Goal: Browse casually

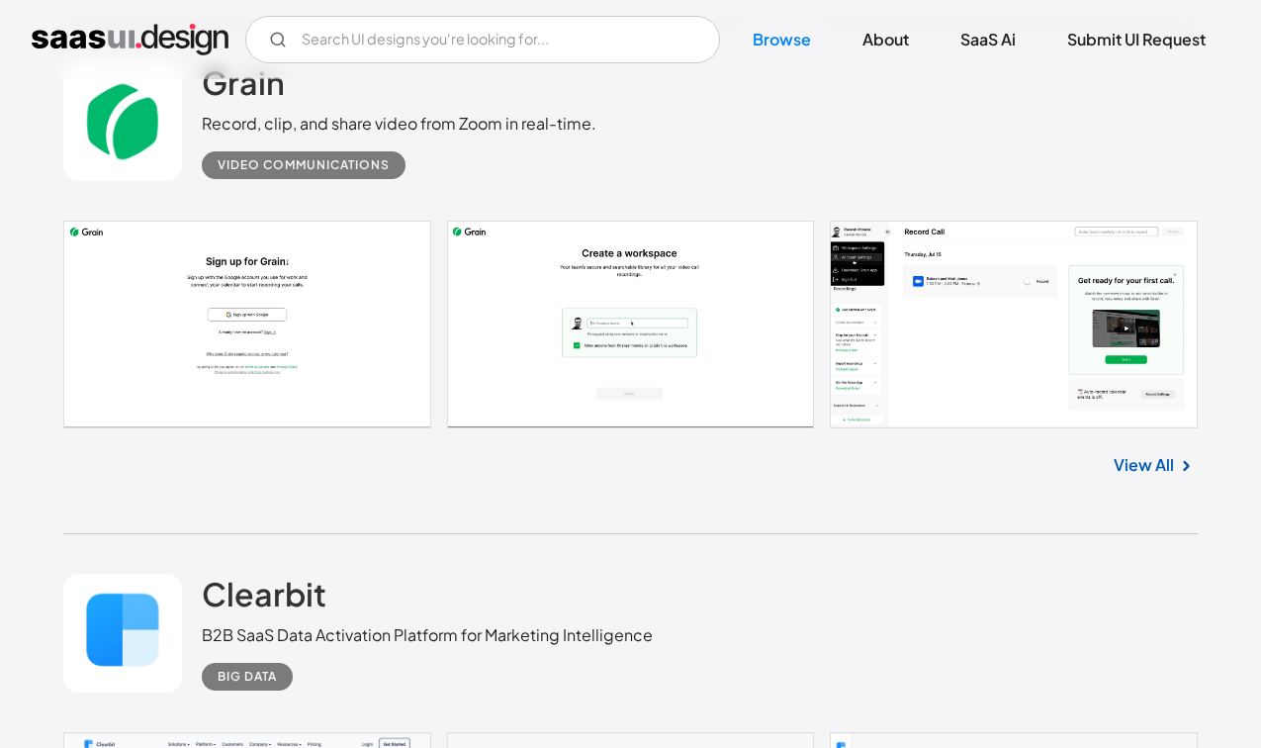
scroll to position [9327, 0]
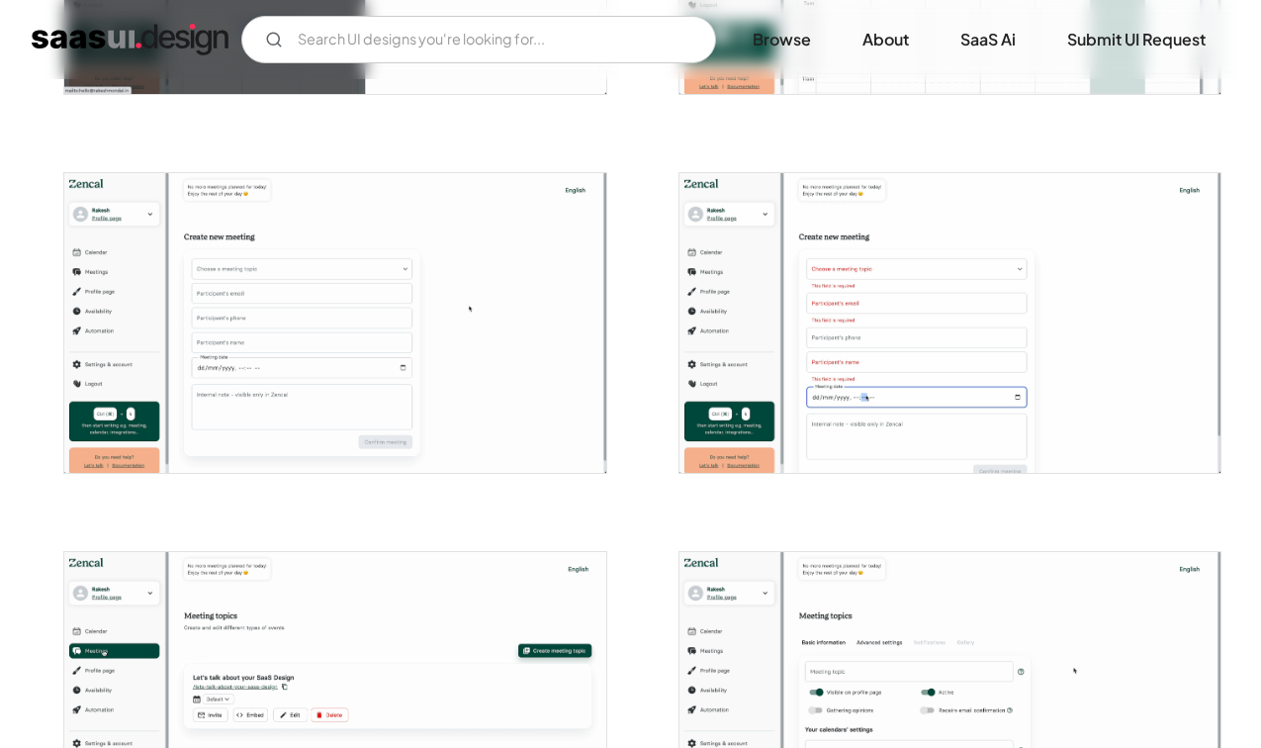
scroll to position [2621, 0]
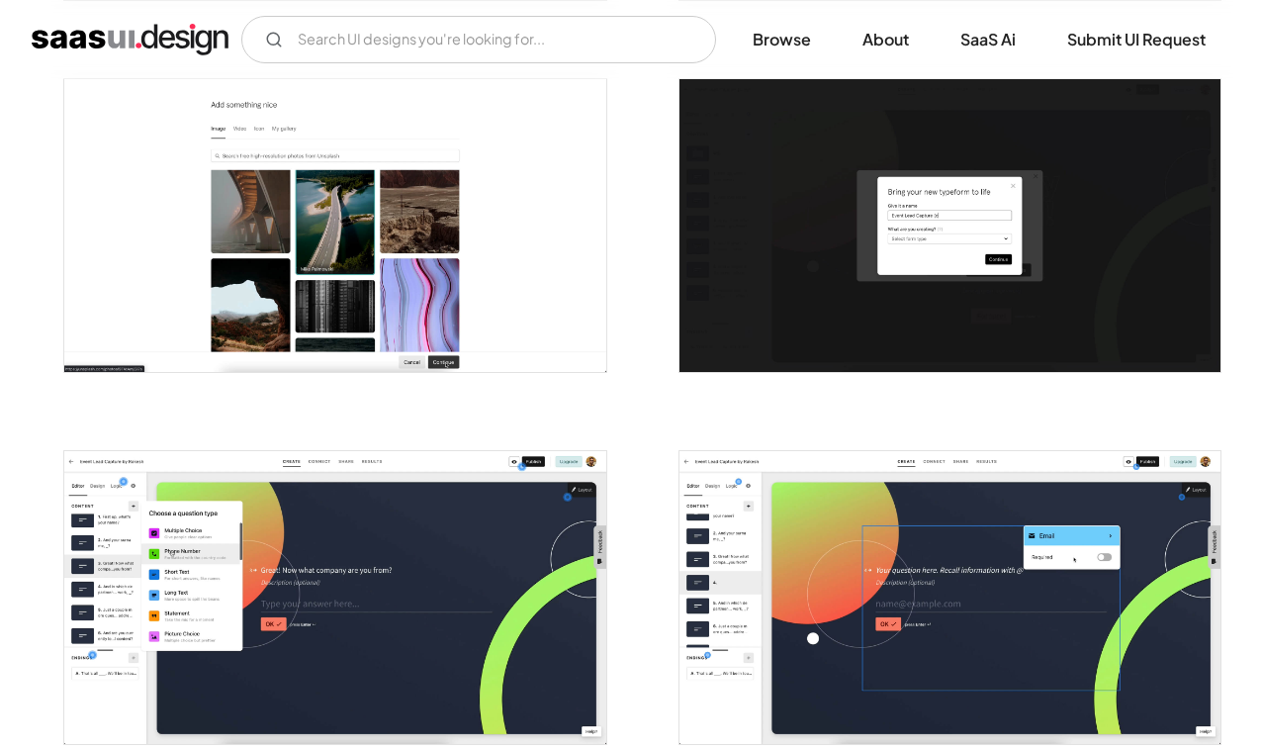
scroll to position [2244, 0]
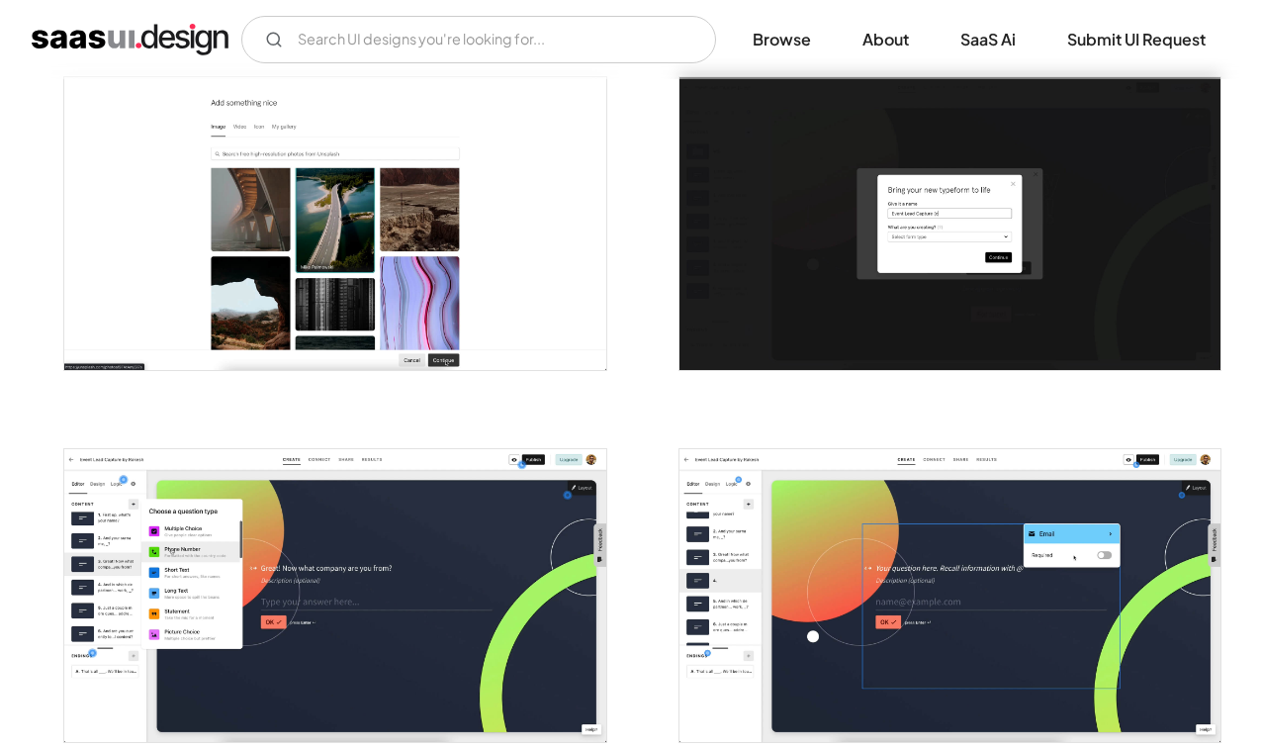
click at [402, 250] on img "open lightbox" at bounding box center [335, 223] width 542 height 293
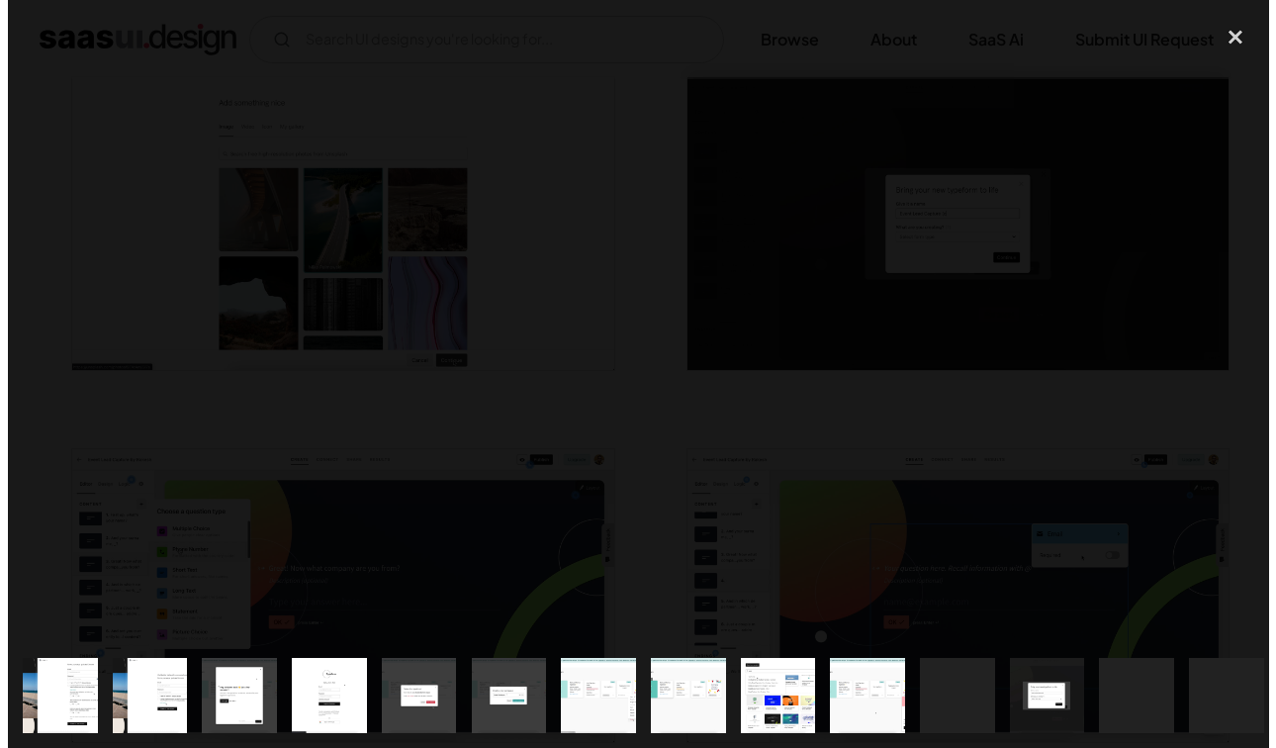
scroll to position [2259, 0]
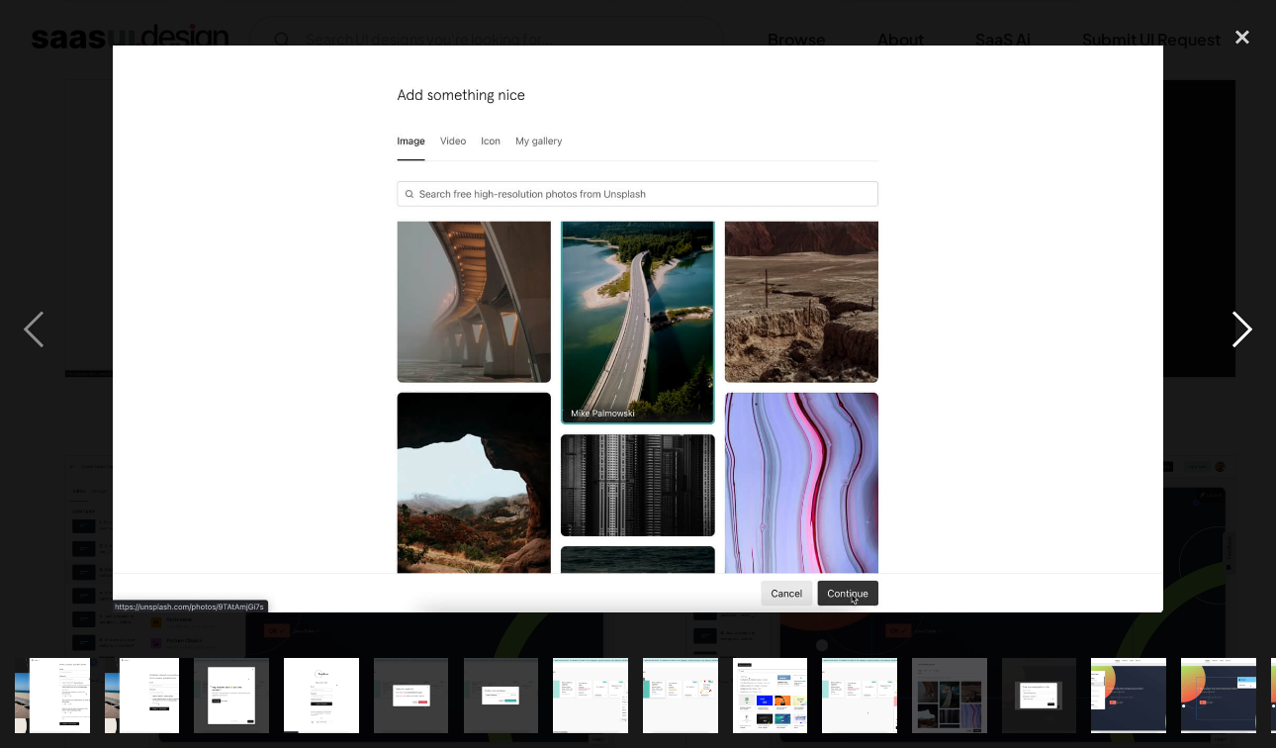
click at [1254, 331] on div "next image" at bounding box center [1241, 329] width 67 height 628
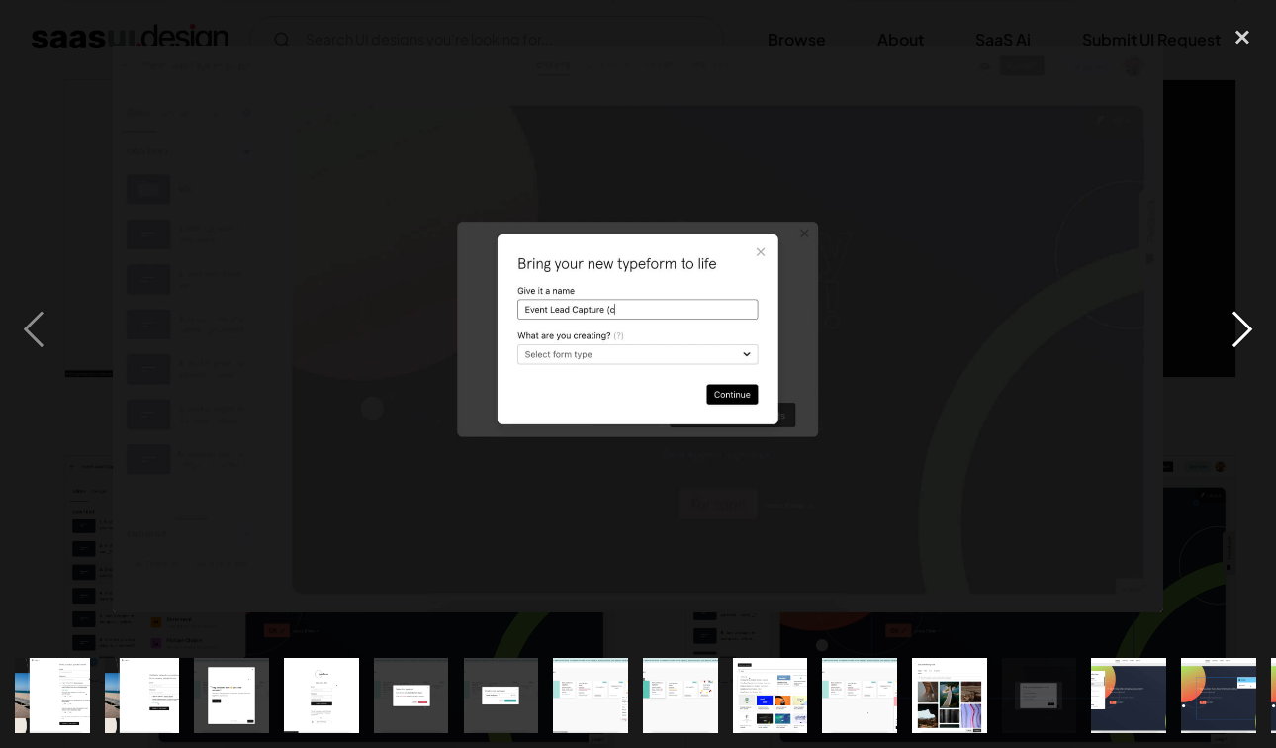
click at [1254, 331] on div "next image" at bounding box center [1241, 329] width 67 height 628
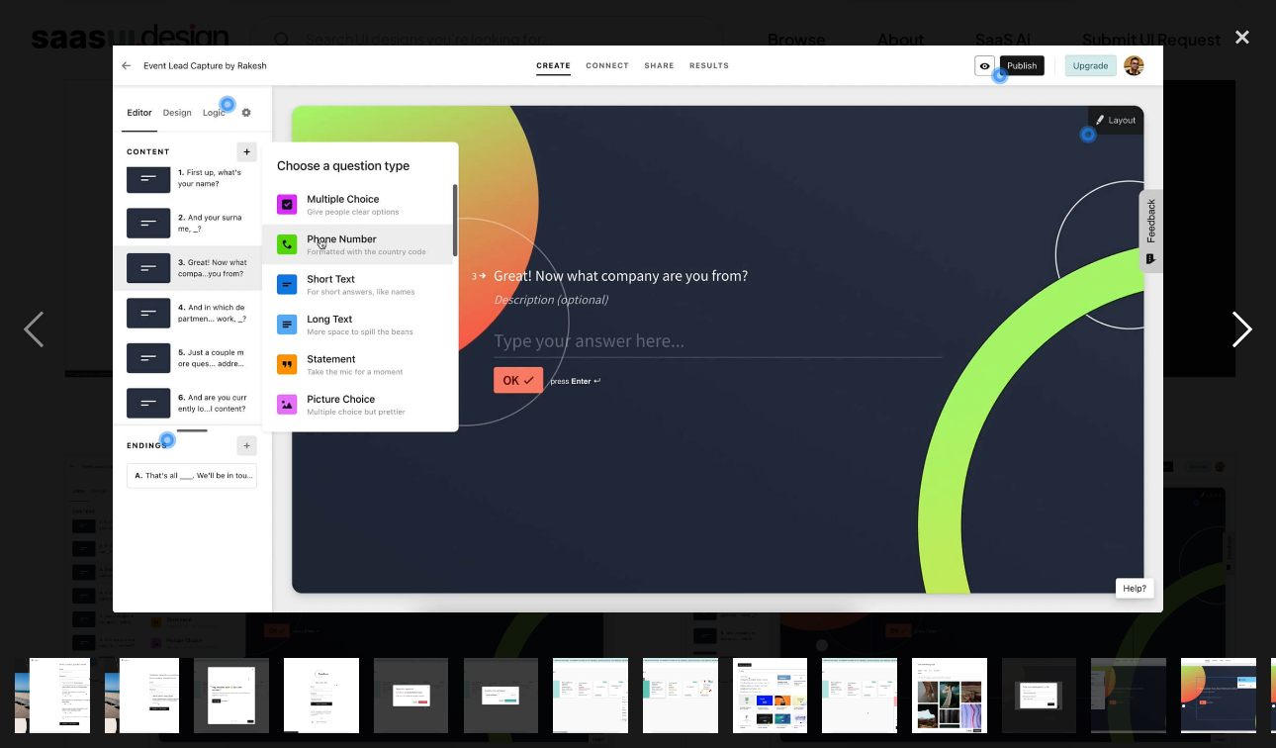
click at [1254, 331] on div "next image" at bounding box center [1241, 329] width 67 height 628
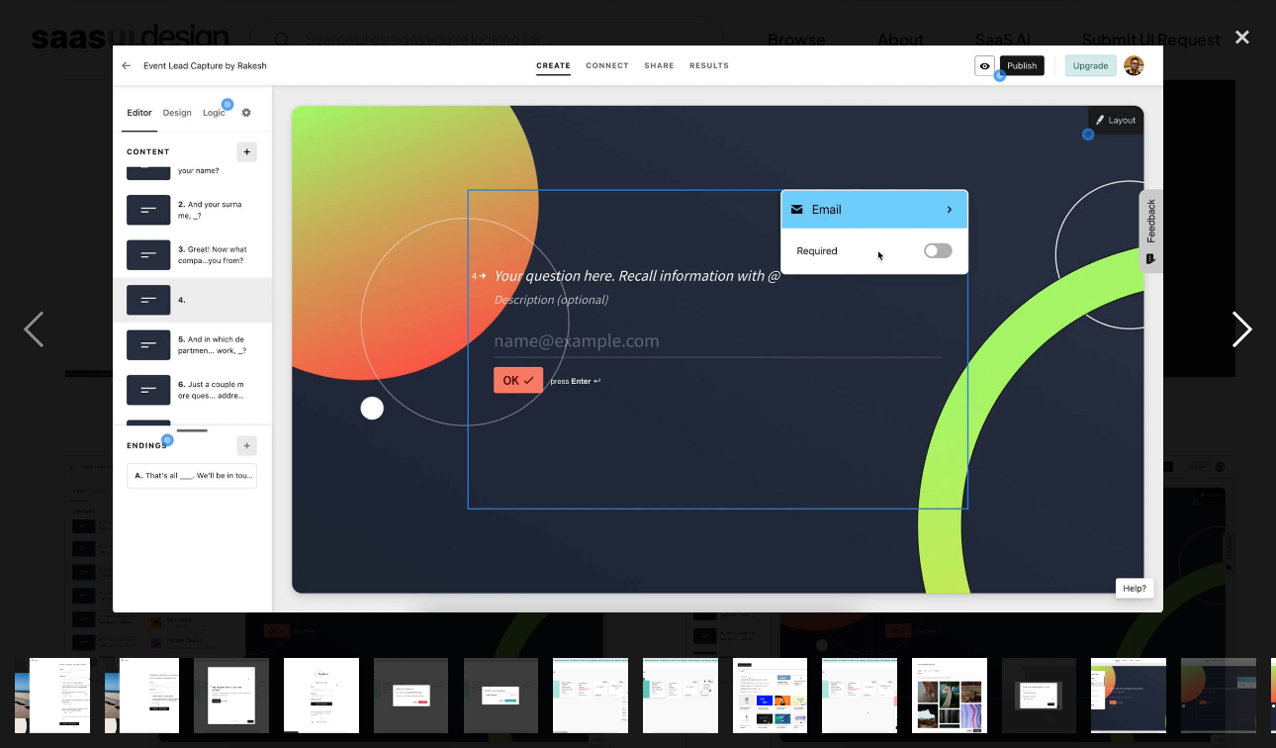
click at [1238, 324] on div "next image" at bounding box center [1241, 329] width 67 height 628
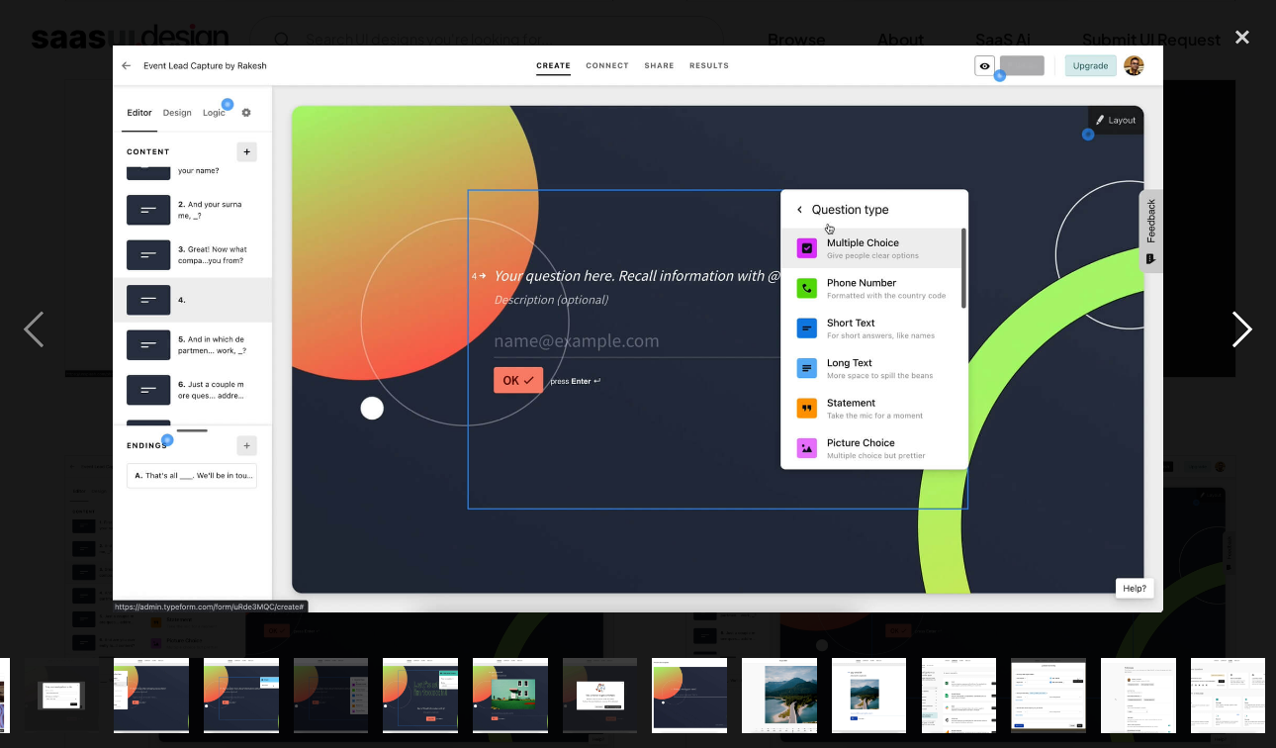
scroll to position [0, 981]
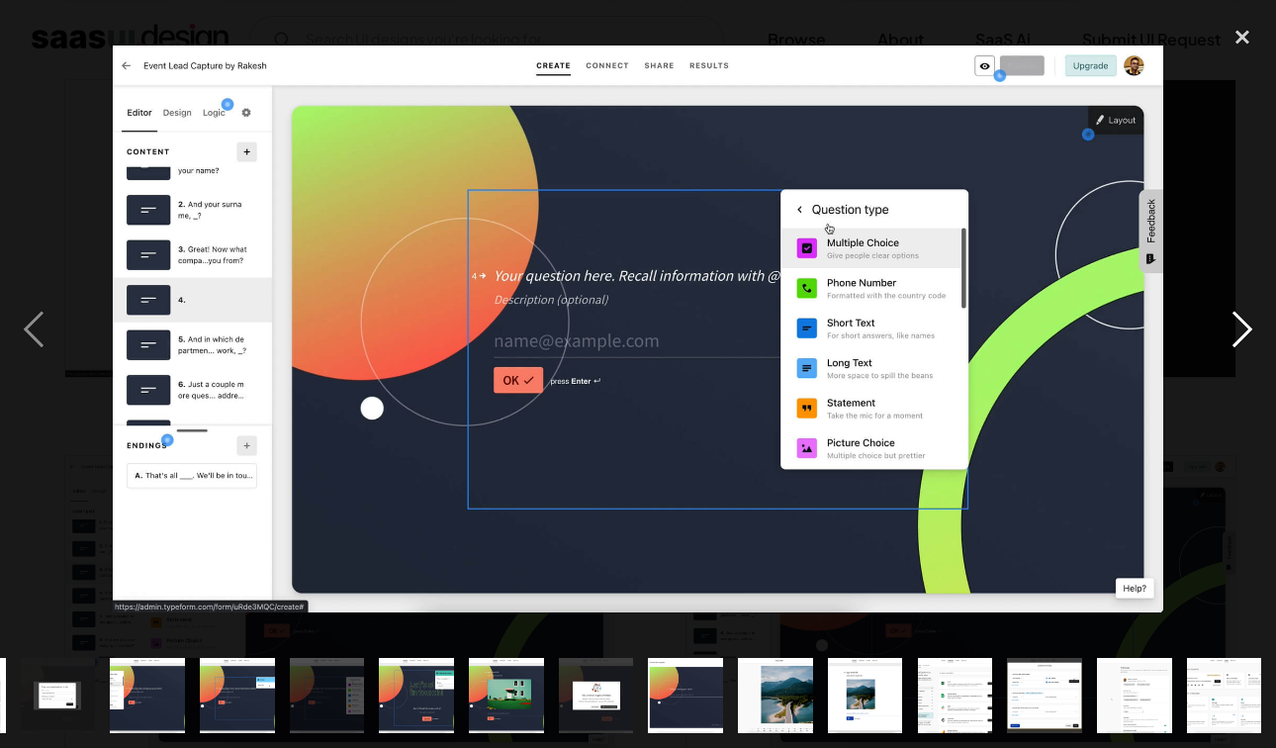
click at [1256, 311] on div "next image" at bounding box center [1241, 329] width 67 height 628
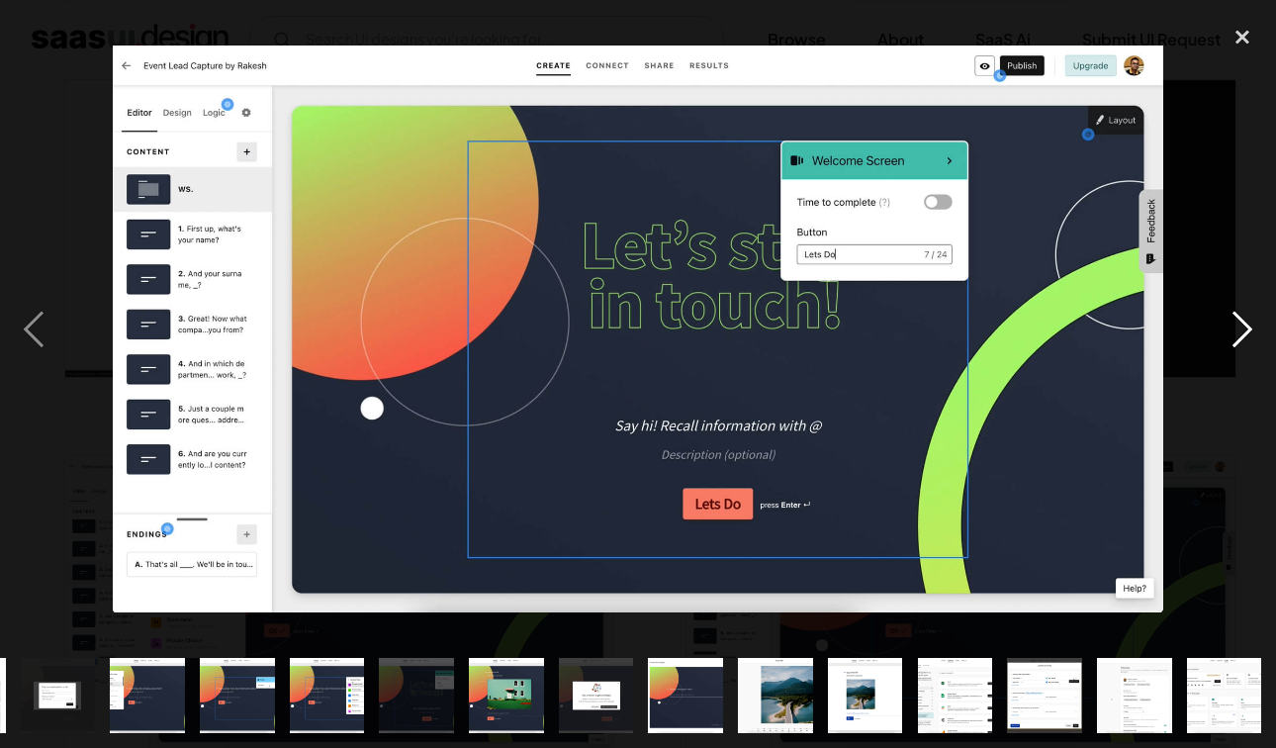
click at [1256, 311] on div "next image" at bounding box center [1241, 329] width 67 height 628
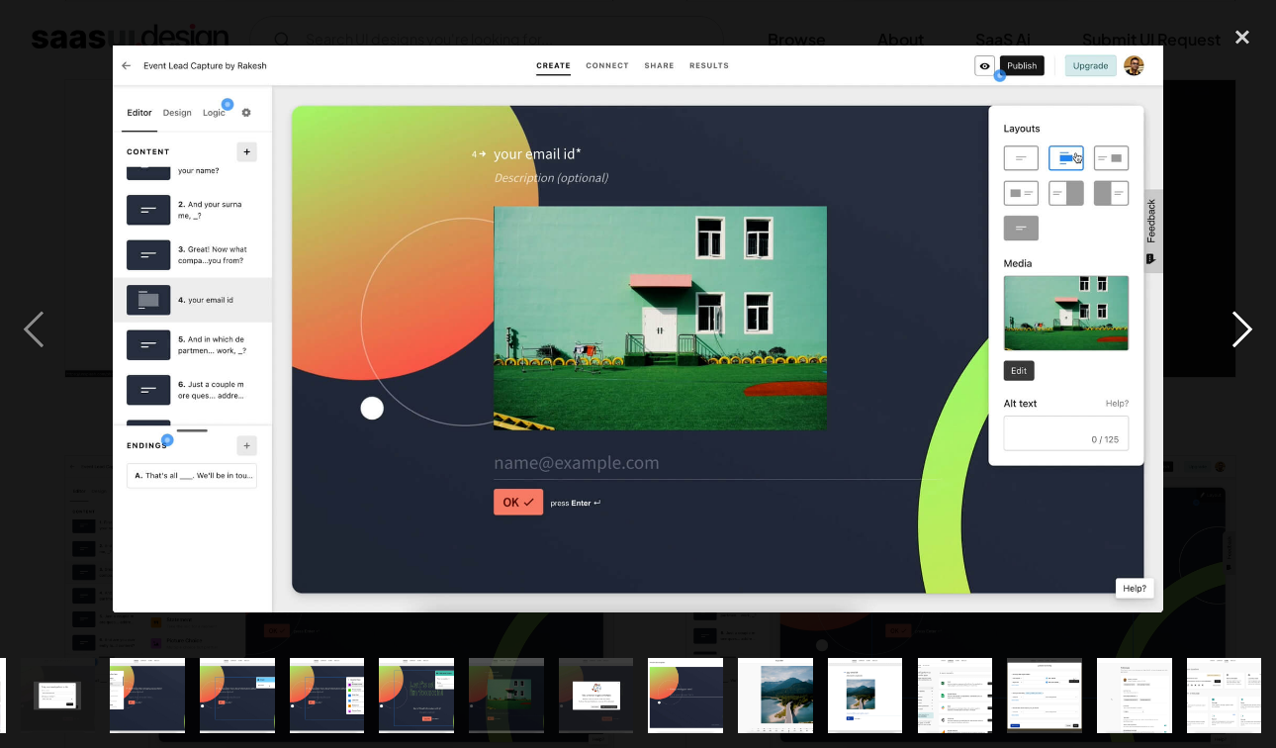
click at [1255, 309] on div "next image" at bounding box center [1241, 329] width 67 height 628
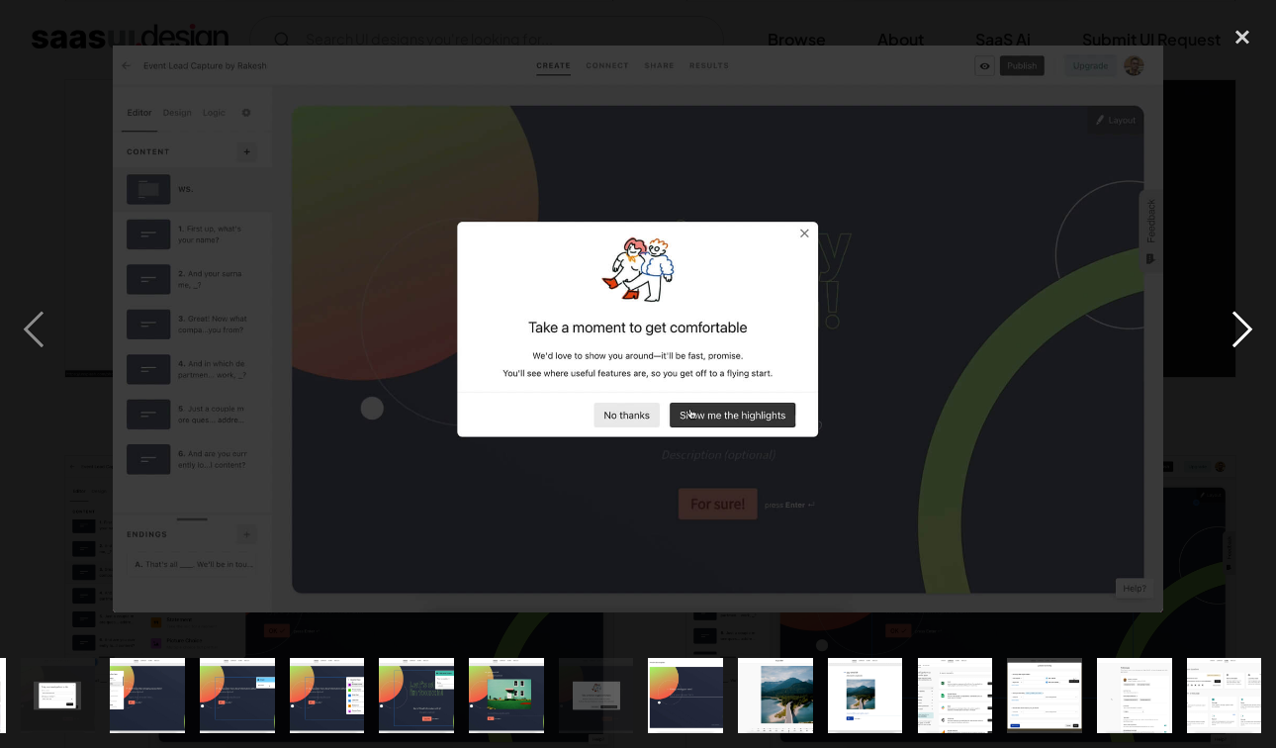
click at [1253, 306] on div "next image" at bounding box center [1241, 329] width 67 height 628
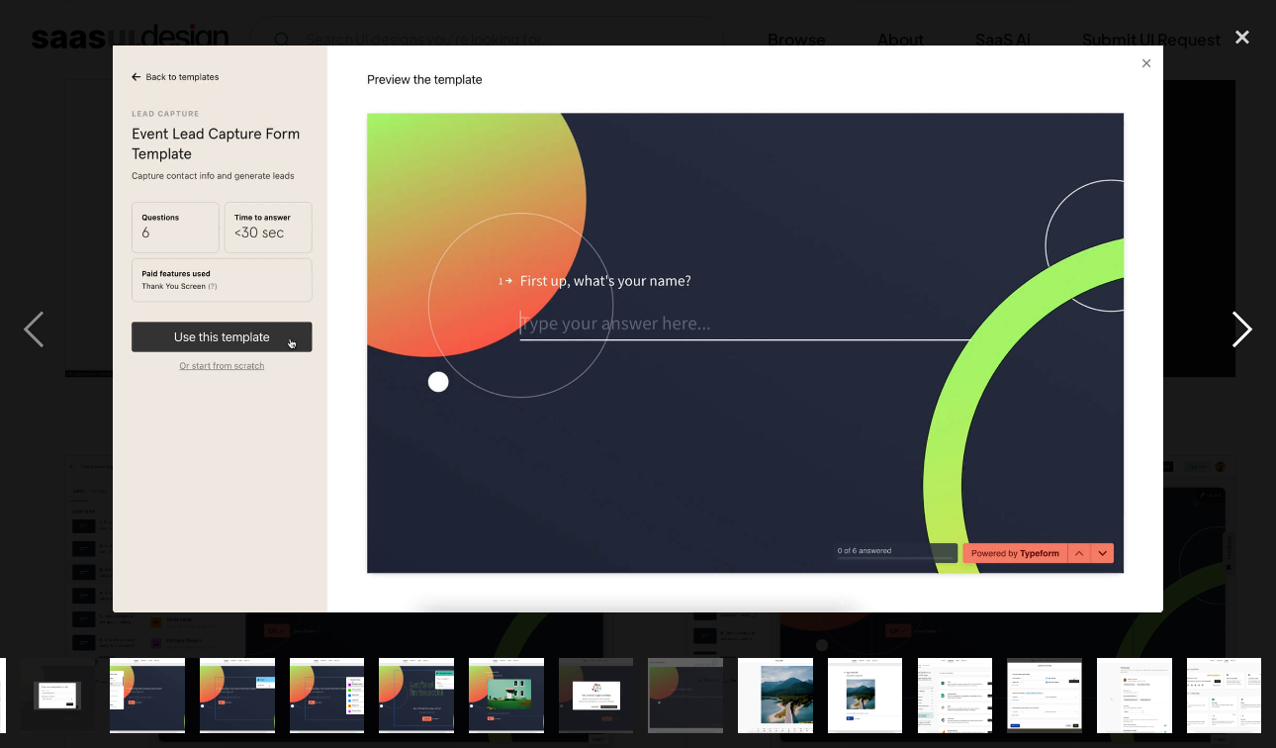
click at [1253, 306] on div "next image" at bounding box center [1241, 329] width 67 height 628
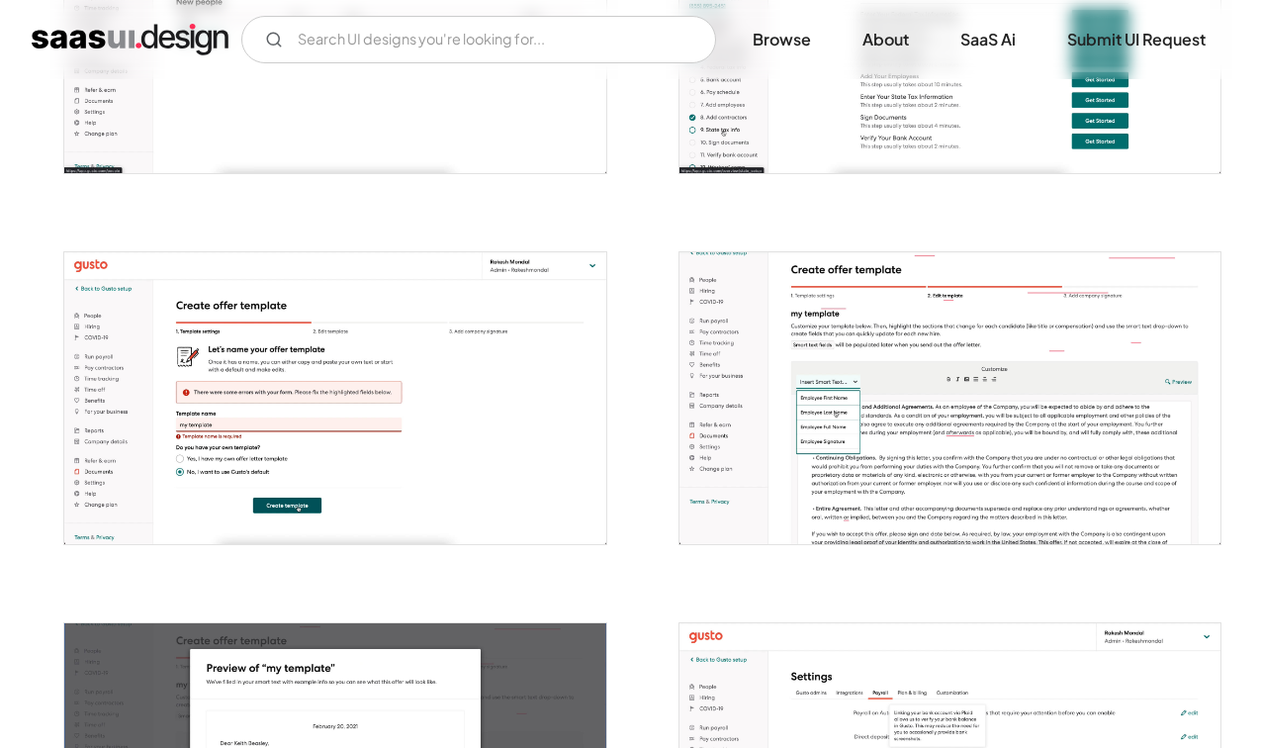
scroll to position [4245, 0]
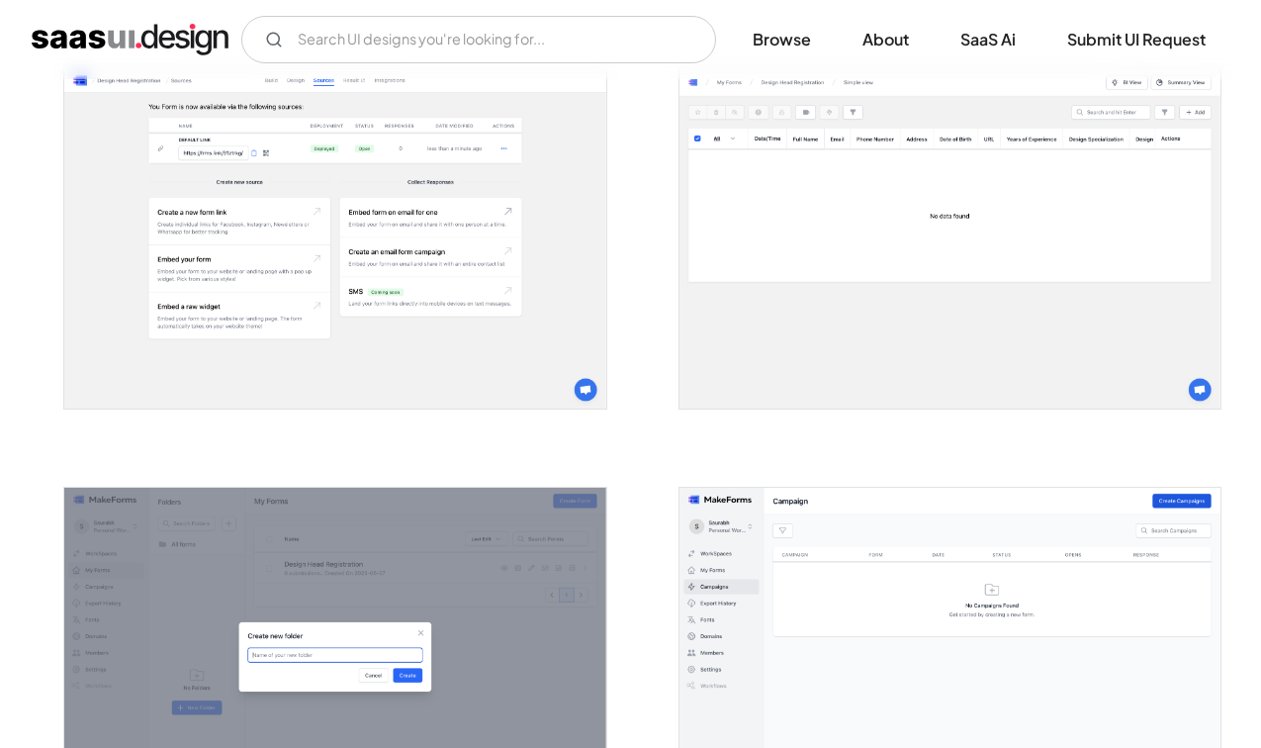
scroll to position [3335, 0]
